Goal: Browse casually

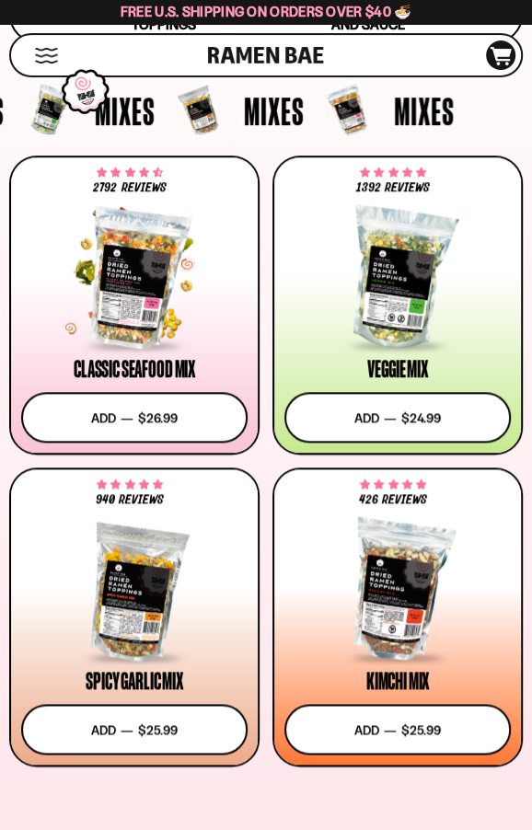
scroll to position [417, 0]
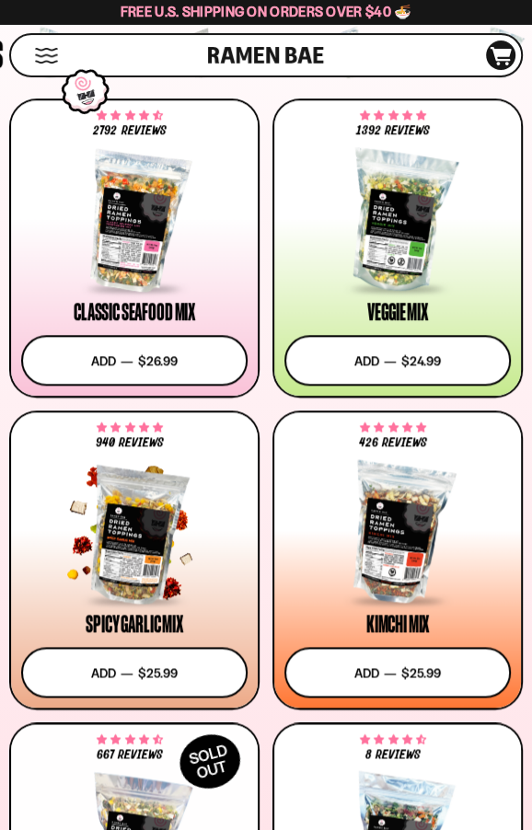
click at [185, 516] on div at bounding box center [134, 534] width 226 height 138
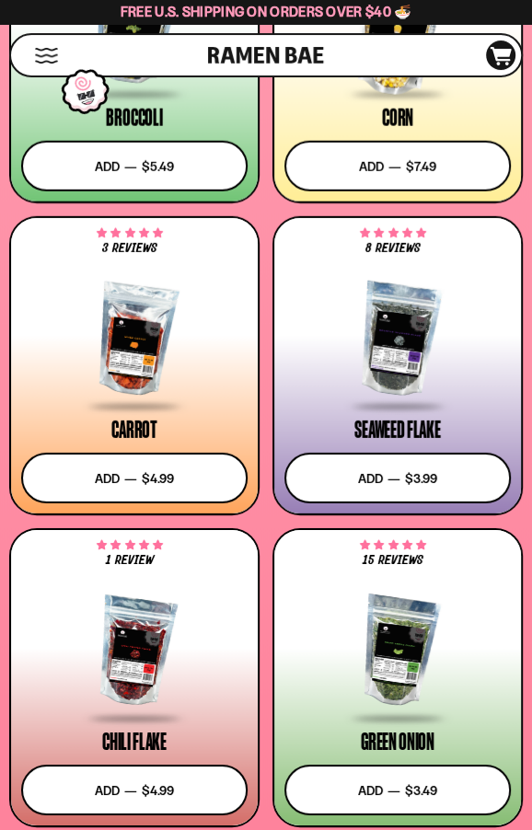
scroll to position [4136, 0]
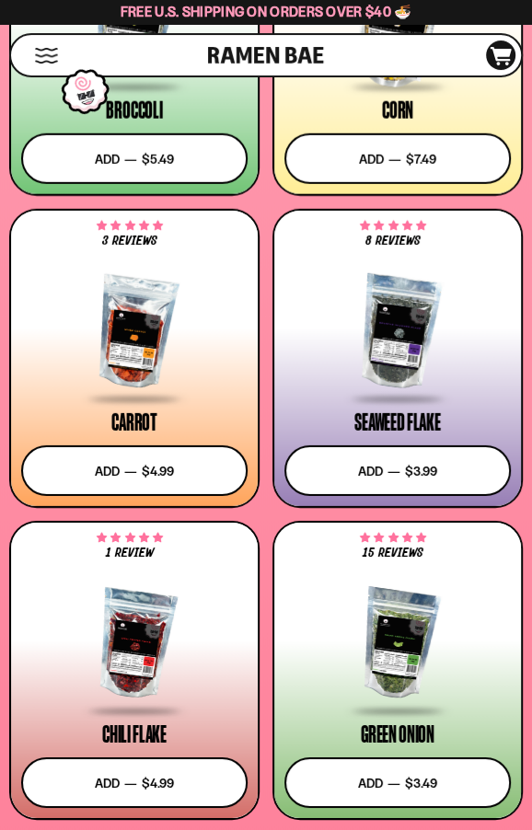
click at [231, 618] on div at bounding box center [134, 644] width 226 height 138
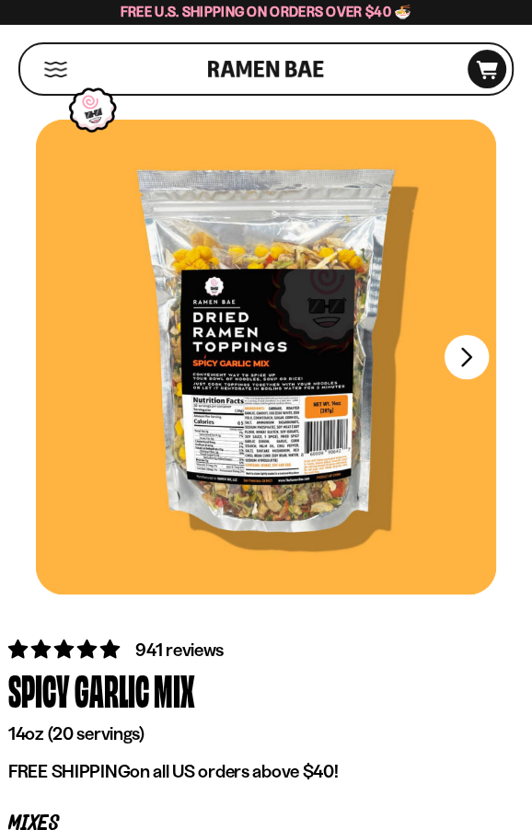
click at [477, 356] on button "Next" at bounding box center [467, 357] width 44 height 44
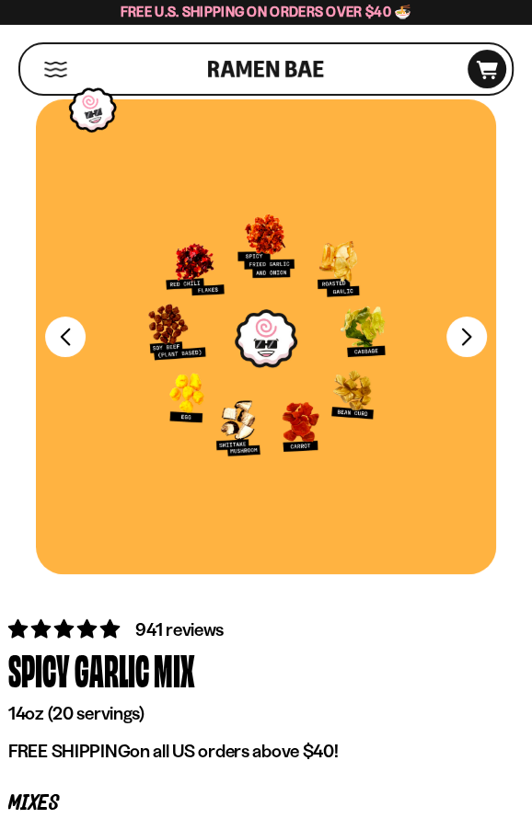
scroll to position [24, 0]
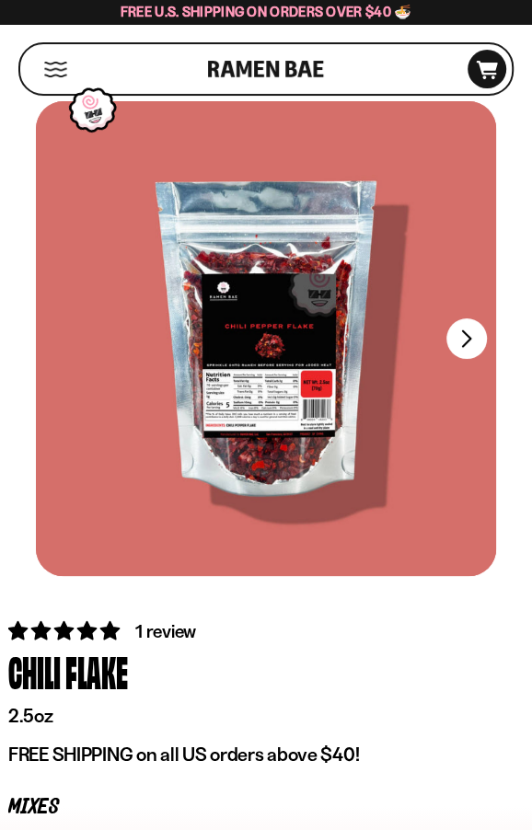
scroll to position [15, 0]
